Goal: Task Accomplishment & Management: Complete application form

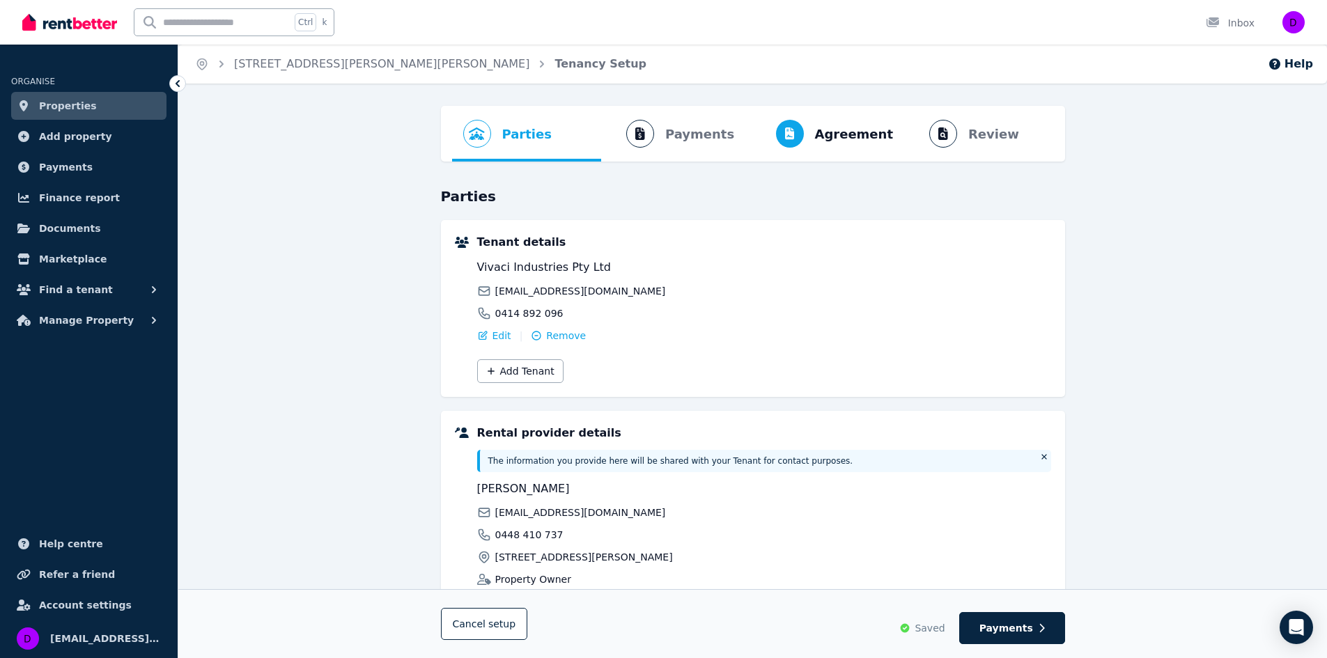
click at [994, 136] on ol "Parties Rental provider and tenant details Payments Bond and rental payments Ag…" at bounding box center [753, 134] width 602 height 56
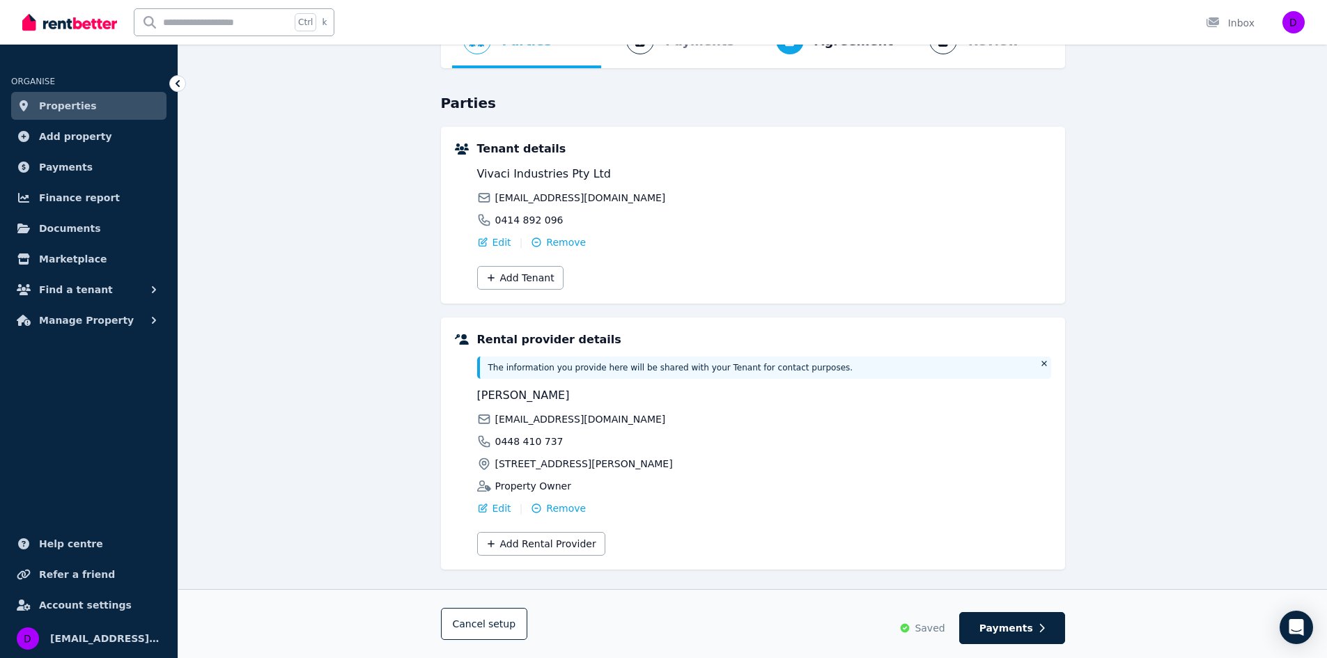
scroll to position [113, 0]
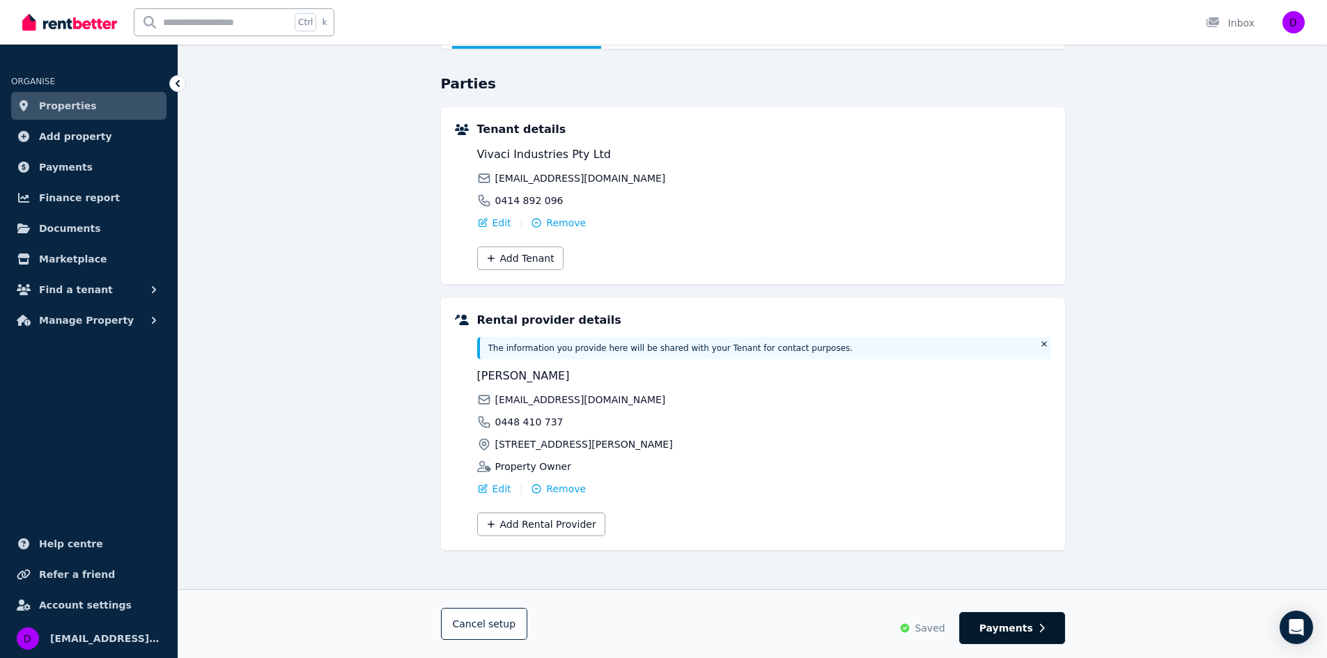
click at [1019, 629] on span "Payments" at bounding box center [1006, 628] width 54 height 14
select select "********"
select select "*******"
select select "**********"
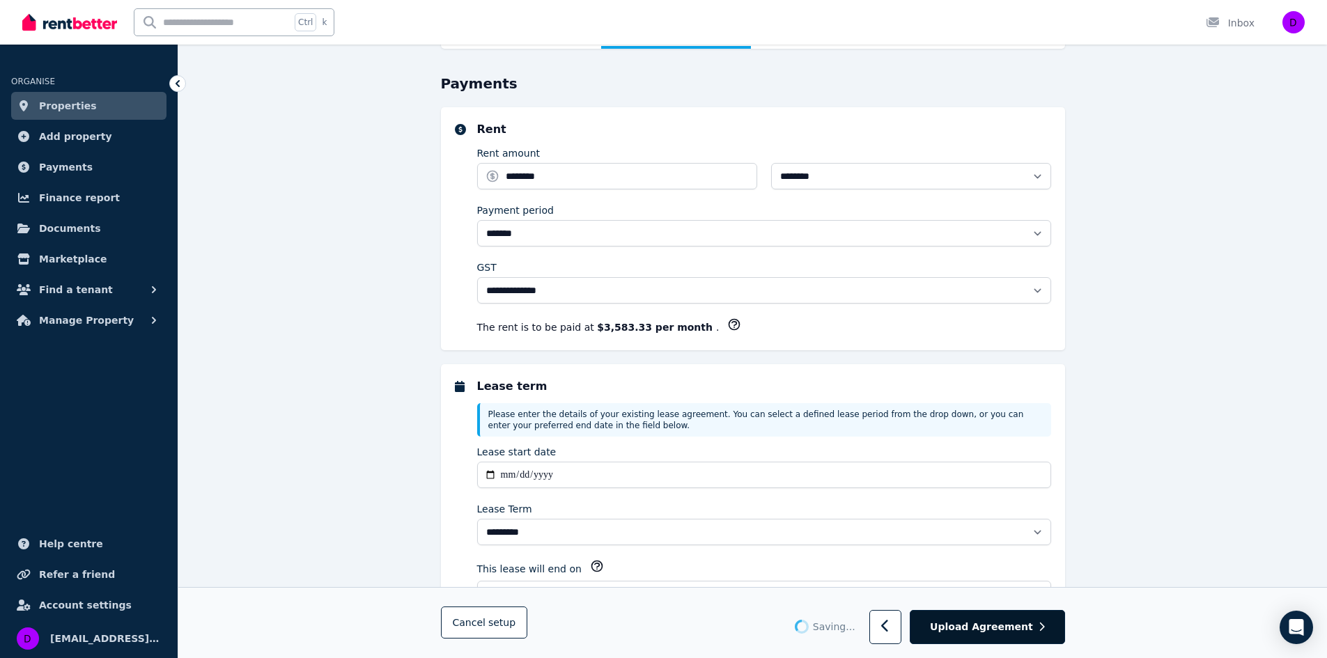
scroll to position [0, 0]
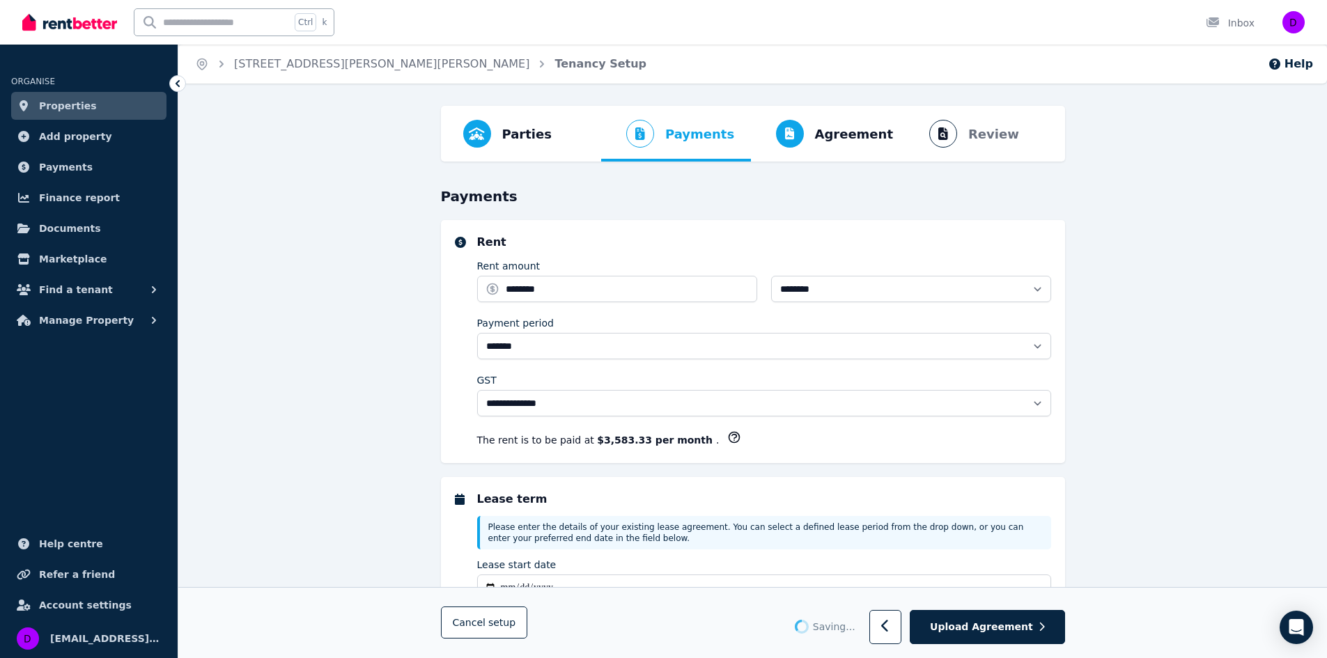
select select "**********"
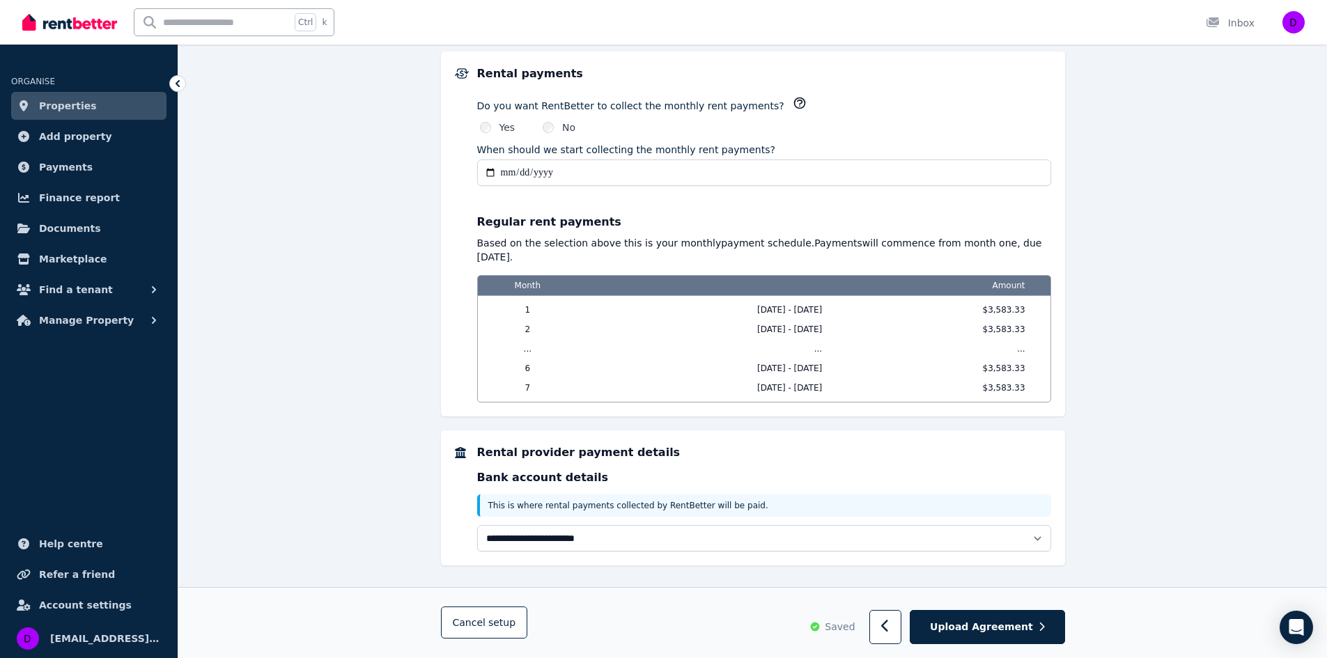
scroll to position [990, 0]
click at [997, 621] on span "Upload Agreement" at bounding box center [981, 628] width 103 height 14
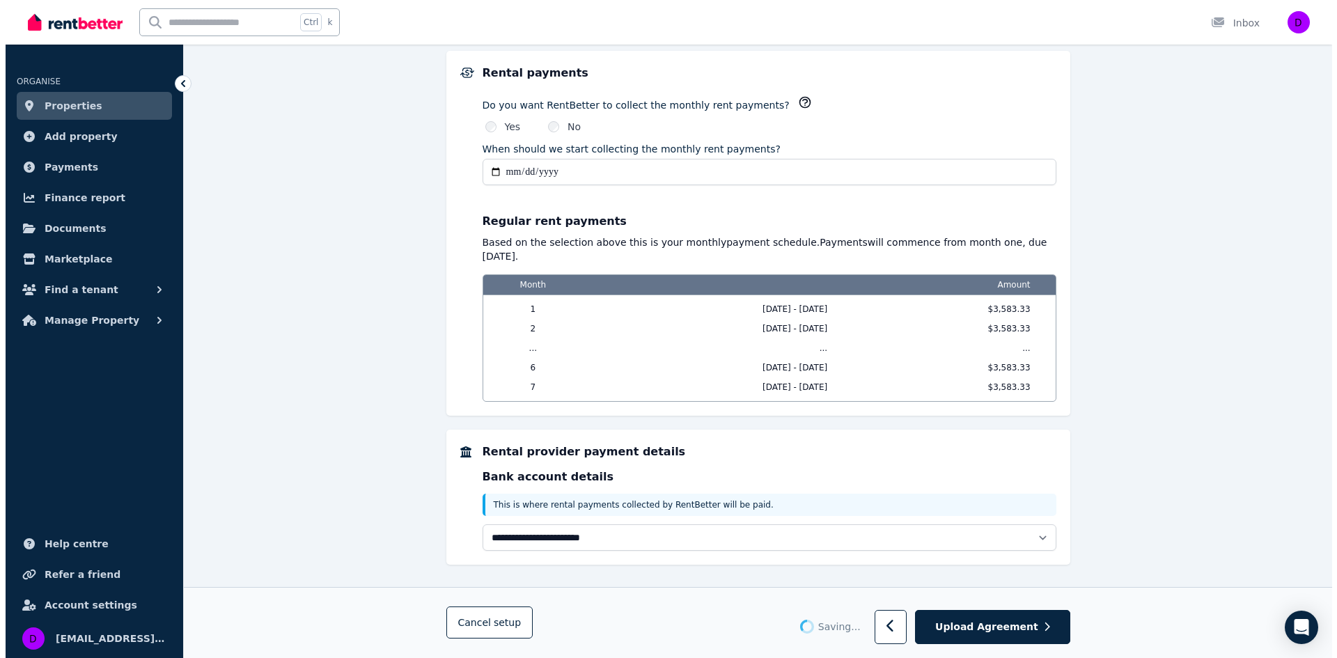
scroll to position [0, 0]
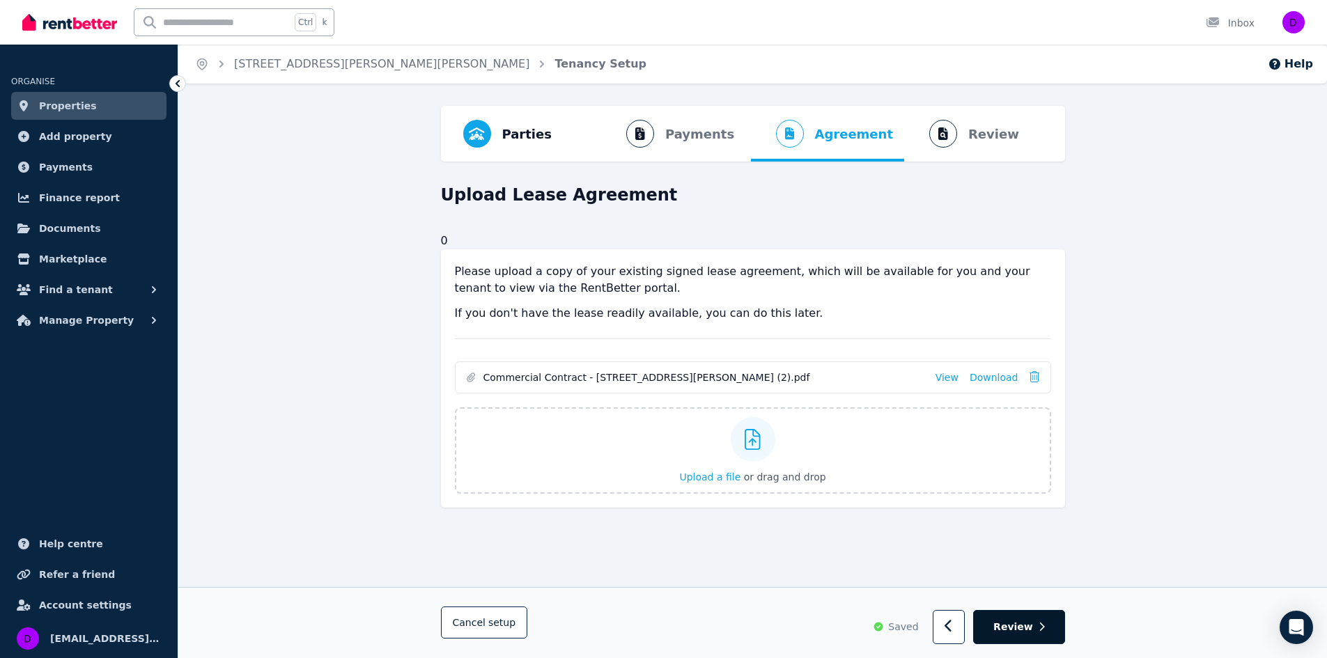
click at [1026, 617] on button "Review" at bounding box center [1018, 628] width 91 height 34
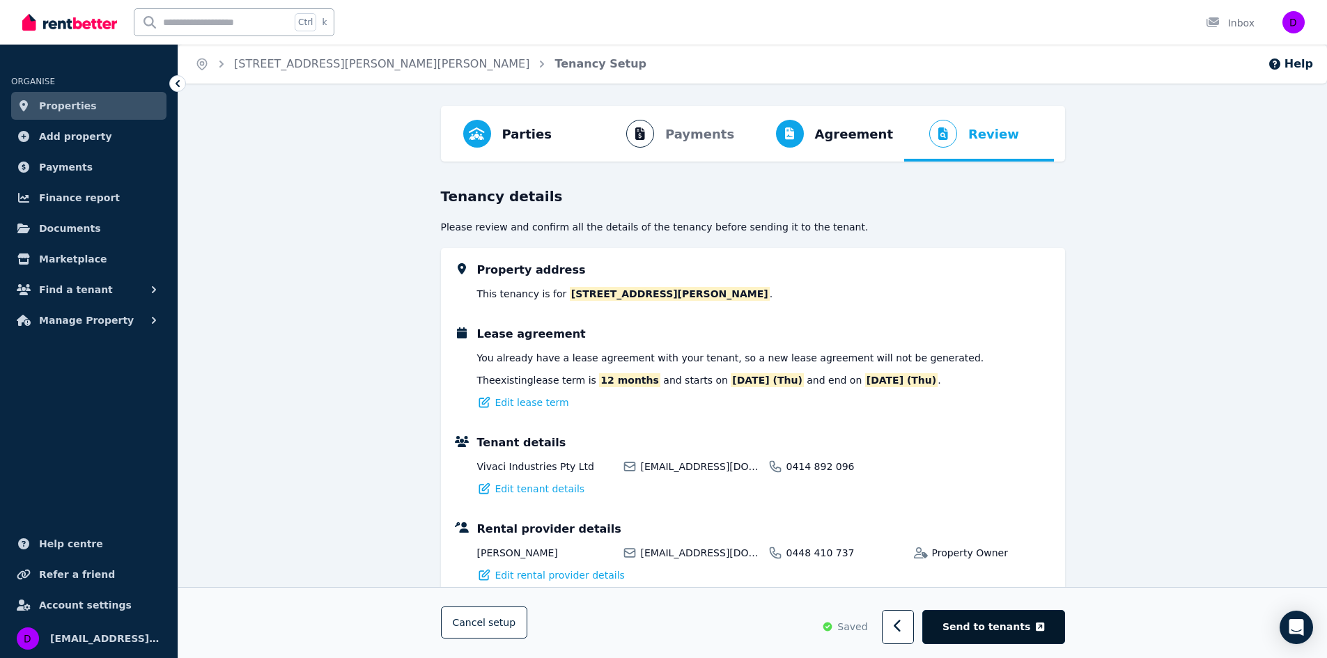
click at [993, 630] on span "Send to tenants" at bounding box center [986, 628] width 88 height 14
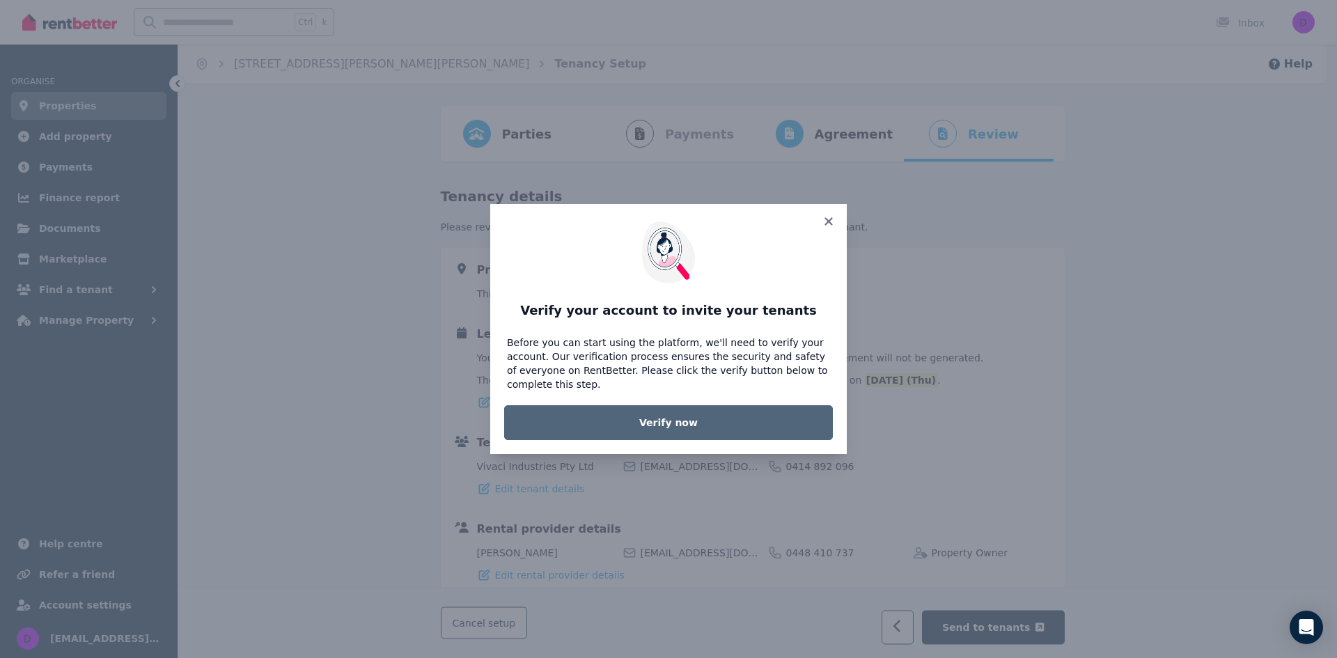
click at [641, 412] on link "Verify now" at bounding box center [668, 422] width 329 height 35
click at [658, 410] on link "Verify now" at bounding box center [668, 422] width 329 height 35
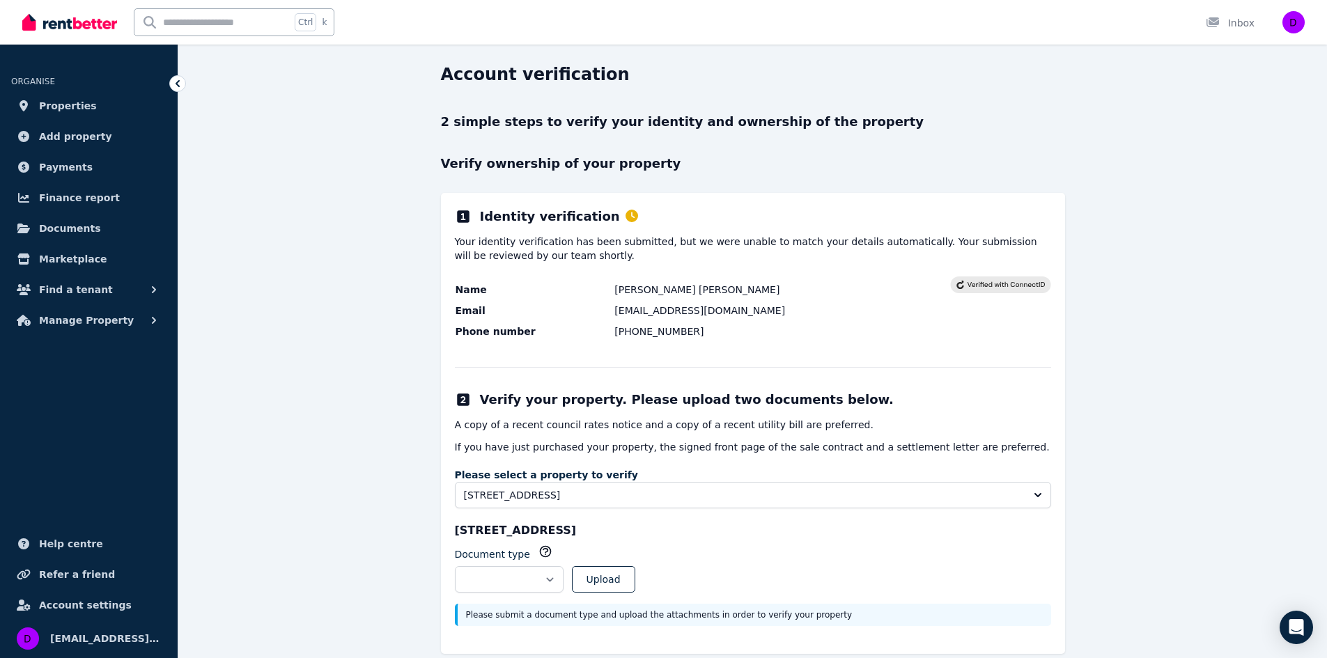
scroll to position [63, 0]
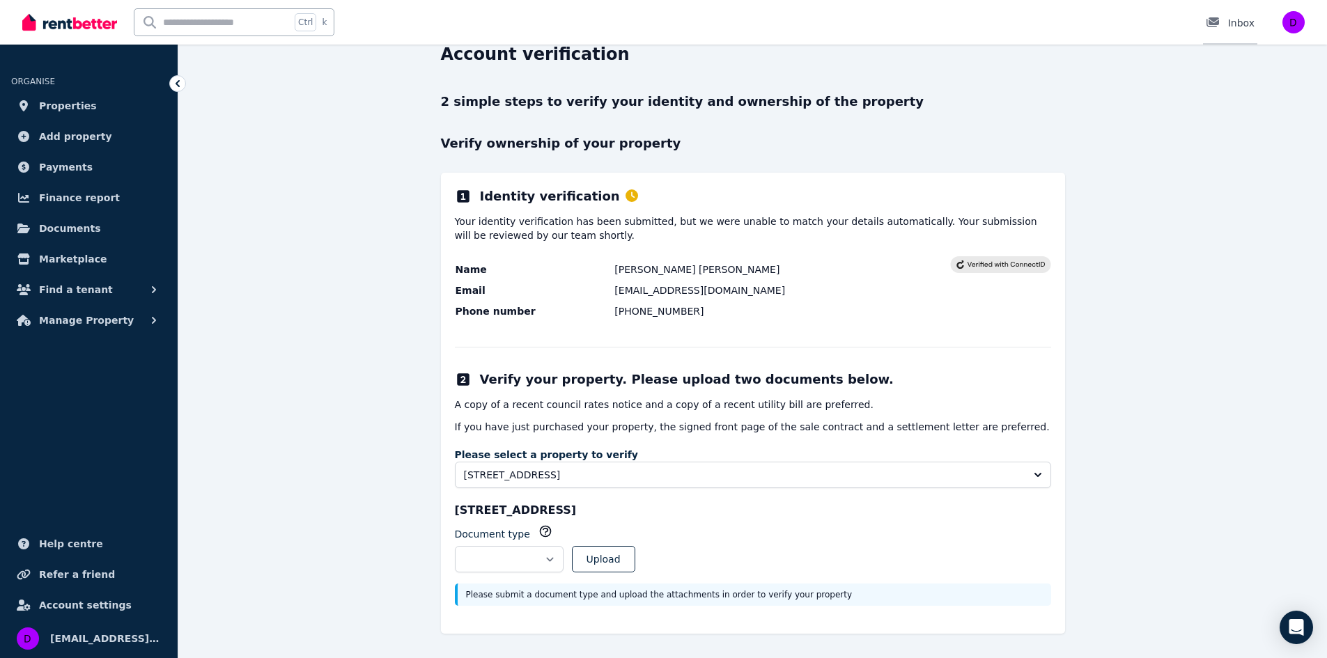
click at [1244, 22] on div "Inbox" at bounding box center [1230, 23] width 49 height 14
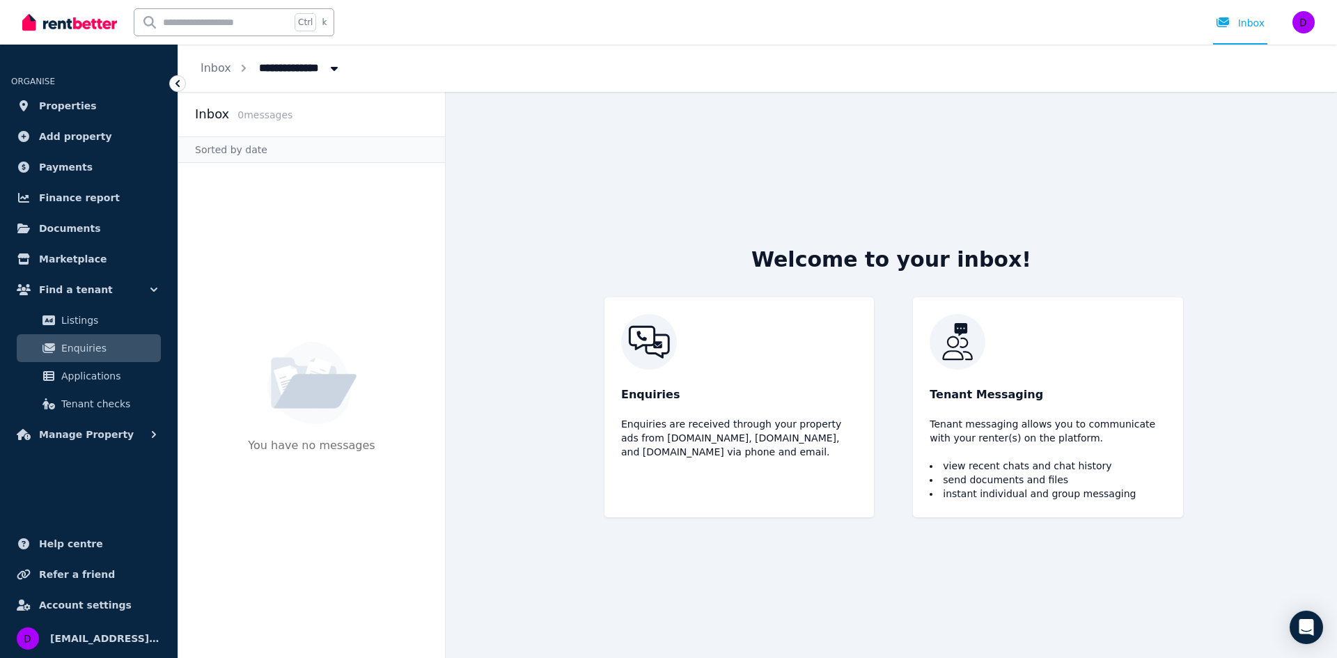
click at [667, 412] on div "Enquiries Enquiries are received through your property ads from Realestate.com.…" at bounding box center [740, 407] width 270 height 220
click at [665, 340] on img at bounding box center [739, 342] width 236 height 56
click at [641, 421] on p "Enquiries are received through your property ads from Realestate.com.au, Domain…" at bounding box center [739, 438] width 236 height 42
click at [680, 461] on div "Enquiries Enquiries are received through your property ads from Realestate.com.…" at bounding box center [740, 407] width 270 height 220
click at [65, 544] on span "Help centre" at bounding box center [71, 544] width 64 height 17
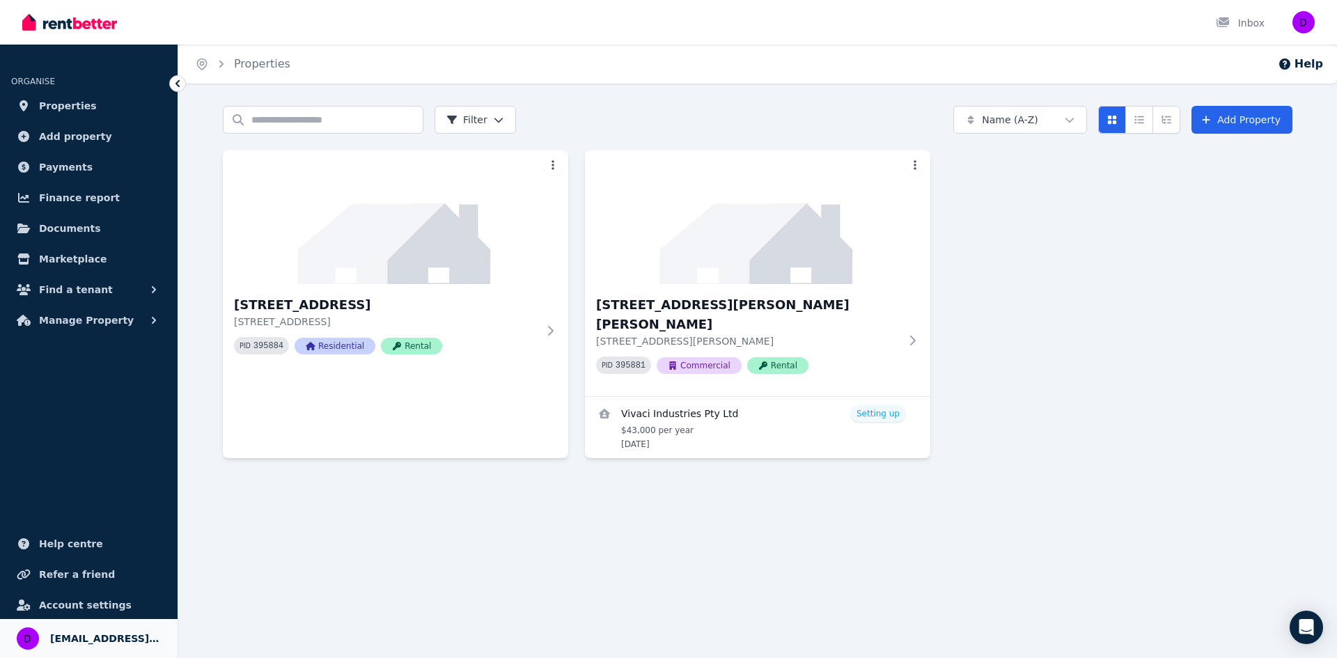
click at [93, 641] on span "[EMAIL_ADDRESS][DOMAIN_NAME]" at bounding box center [105, 638] width 111 height 17
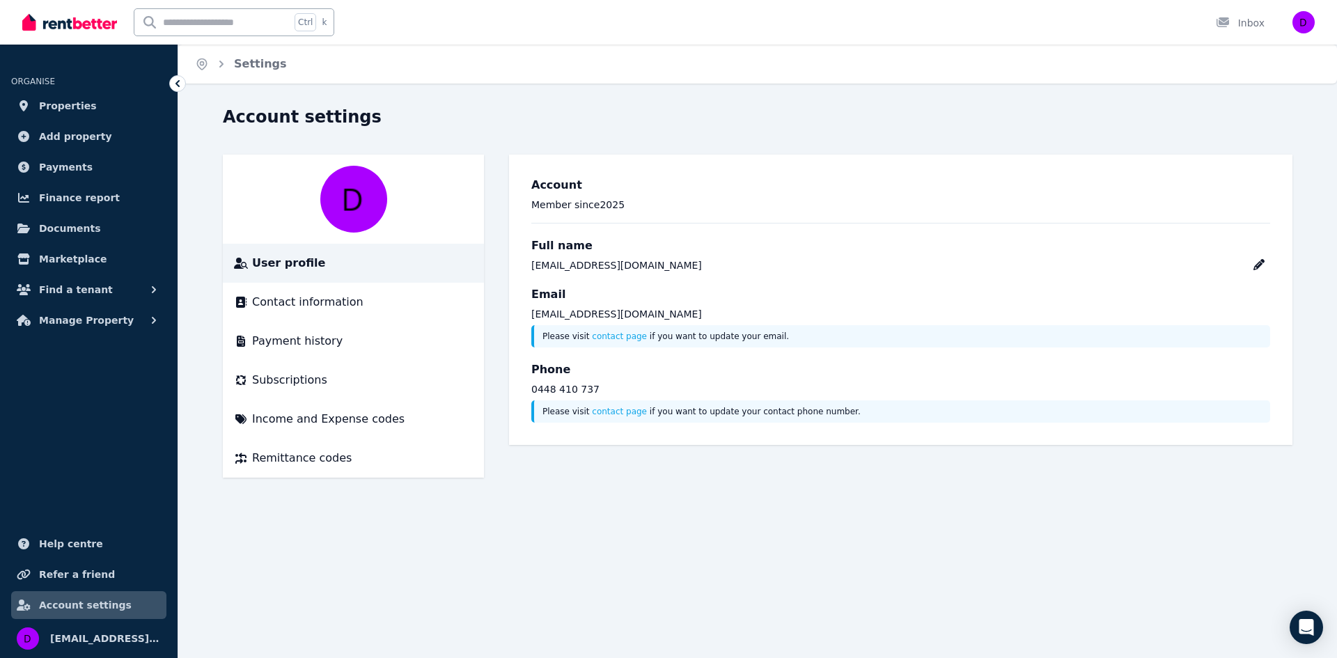
click at [82, 24] on img at bounding box center [69, 22] width 95 height 21
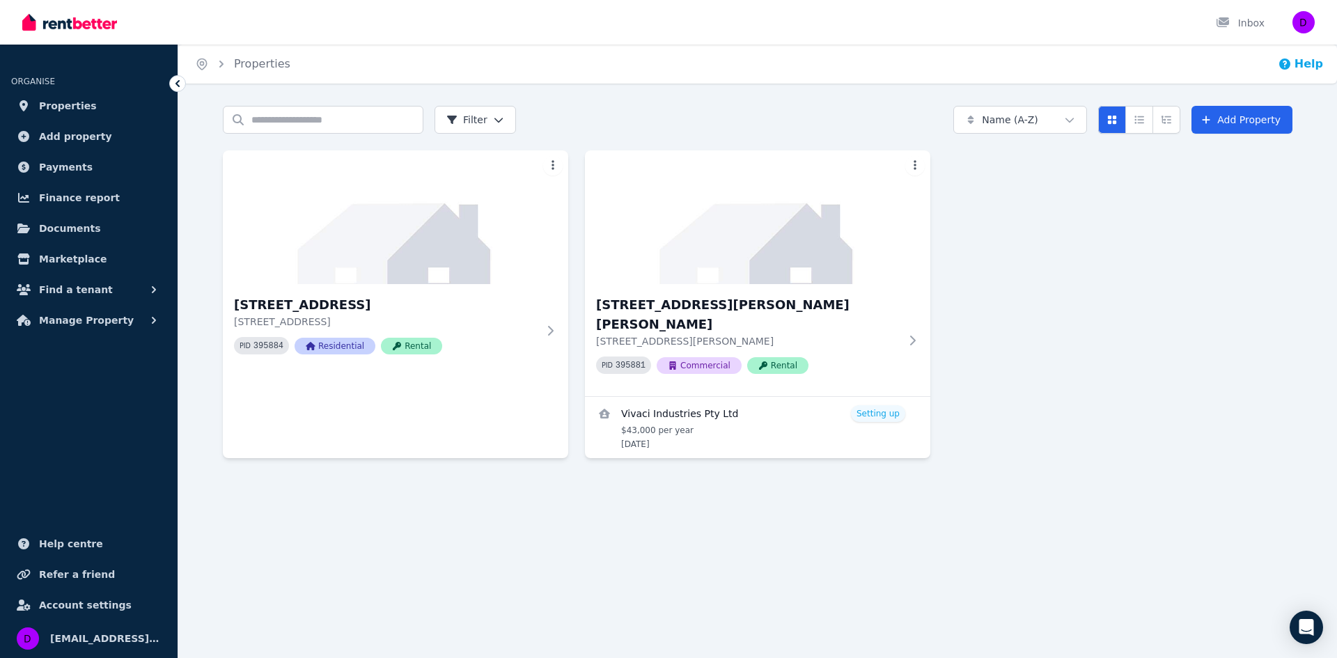
click at [1306, 69] on button "Help" at bounding box center [1300, 64] width 45 height 17
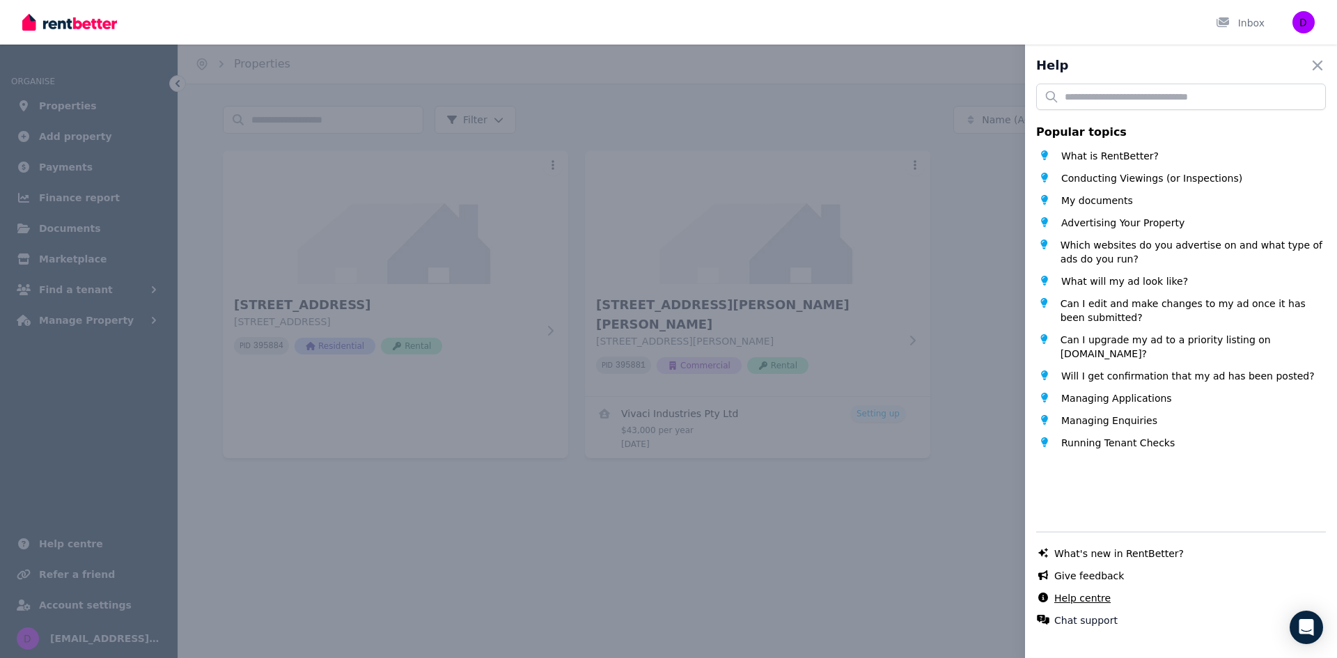
click at [1084, 597] on link "Help centre" at bounding box center [1082, 598] width 56 height 14
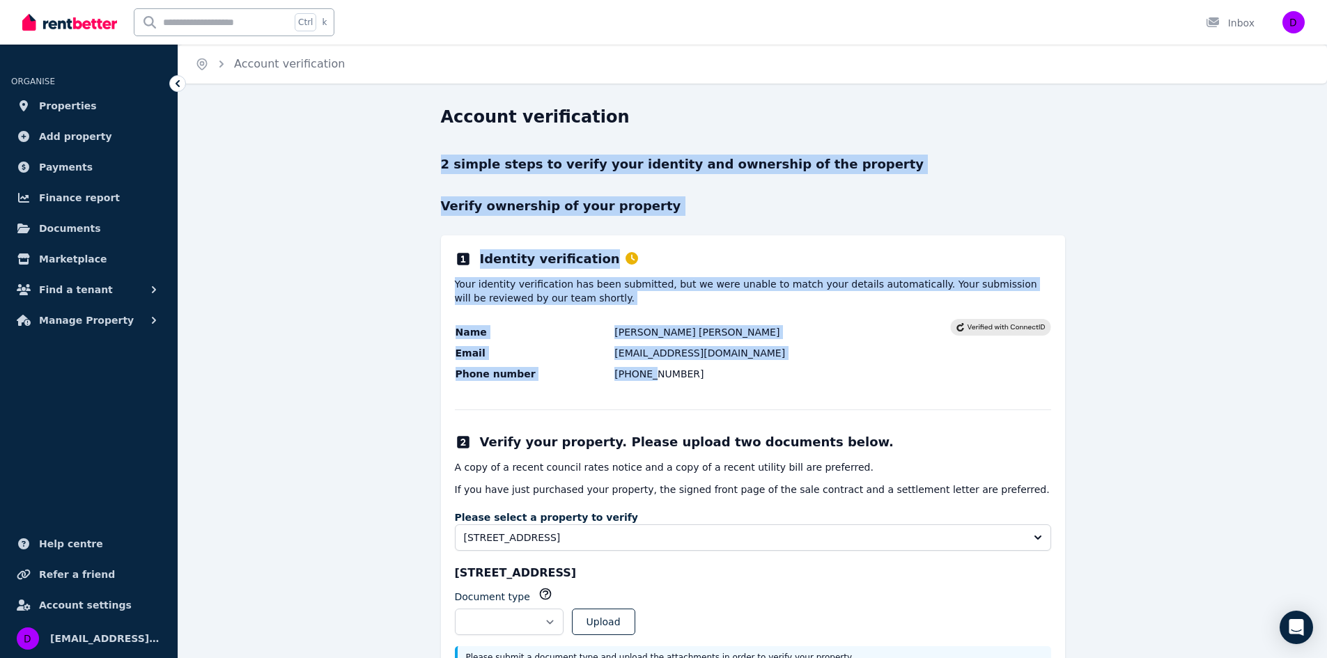
drag, startPoint x: 428, startPoint y: 139, endPoint x: 696, endPoint y: 384, distance: 363.3
click at [696, 384] on div "**********" at bounding box center [752, 414] width 1149 height 616
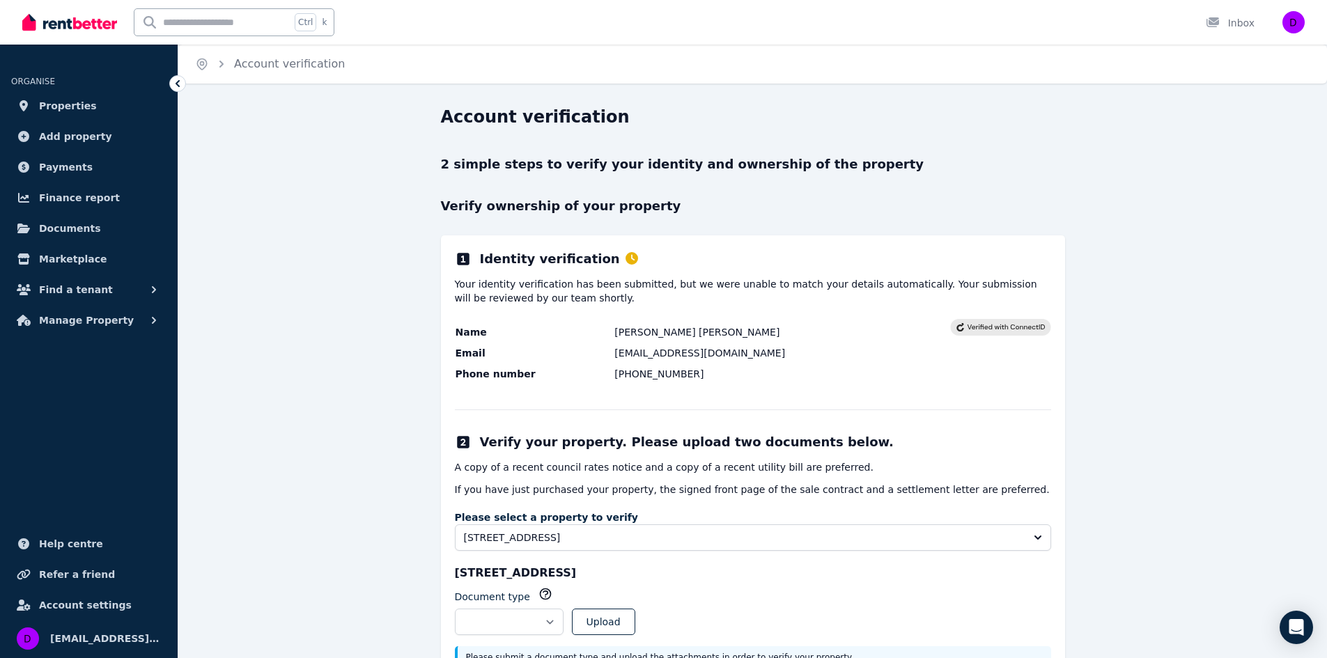
click at [602, 118] on div "Account verification" at bounding box center [749, 119] width 616 height 26
drag, startPoint x: 602, startPoint y: 115, endPoint x: 421, endPoint y: 115, distance: 180.4
click at [421, 115] on div "**********" at bounding box center [752, 414] width 1149 height 616
copy h1 "Account verification"
